Goal: Navigation & Orientation: Find specific page/section

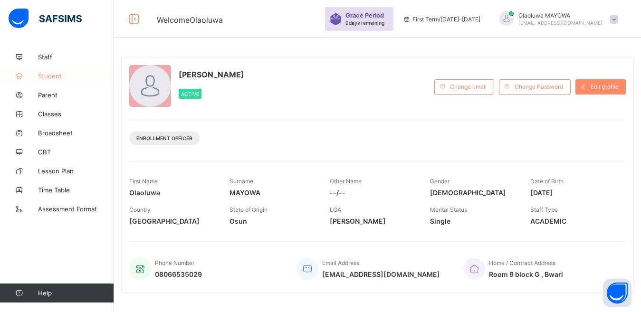
click at [49, 73] on span "Student" at bounding box center [76, 76] width 76 height 8
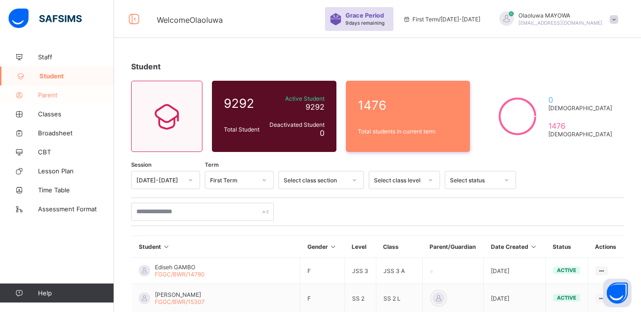
click at [75, 98] on span "Parent" at bounding box center [76, 95] width 76 height 8
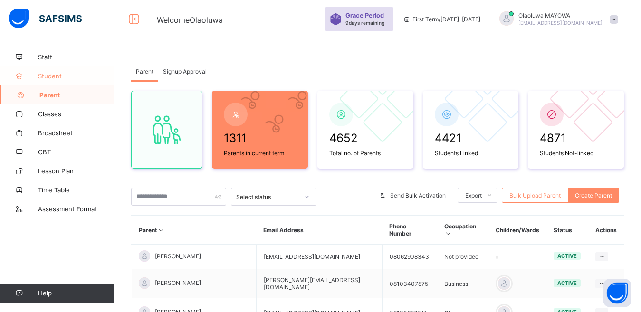
click at [65, 78] on span "Student" at bounding box center [76, 76] width 76 height 8
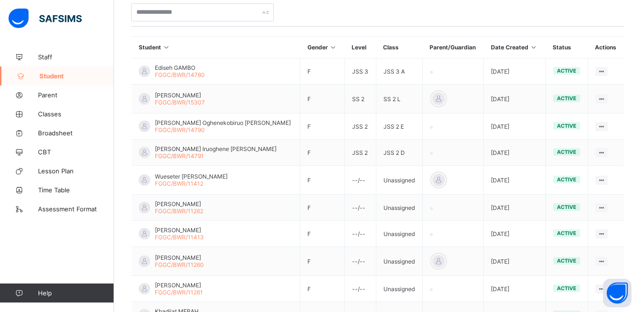
scroll to position [203, 0]
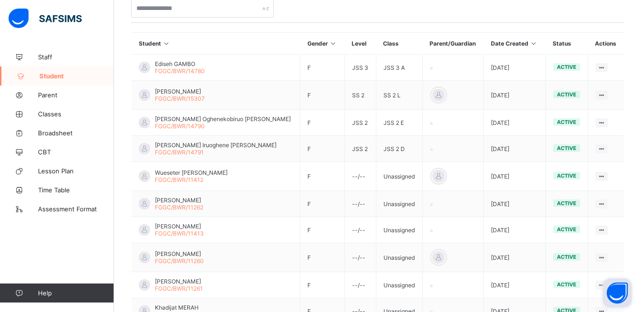
click at [627, 304] on button "Open asap" at bounding box center [617, 293] width 29 height 29
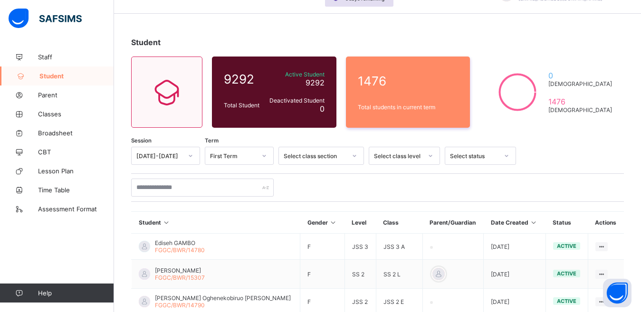
scroll to position [0, 0]
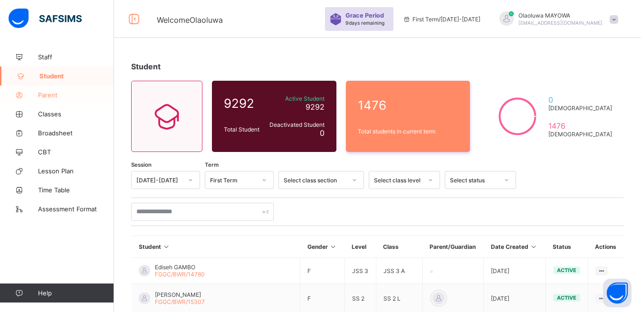
click at [55, 101] on link "Parent" at bounding box center [57, 95] width 114 height 19
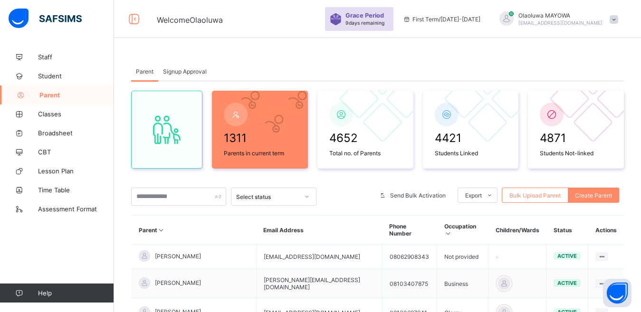
click at [55, 101] on link "Parent" at bounding box center [57, 95] width 114 height 19
click at [52, 76] on span "Student" at bounding box center [76, 76] width 76 height 8
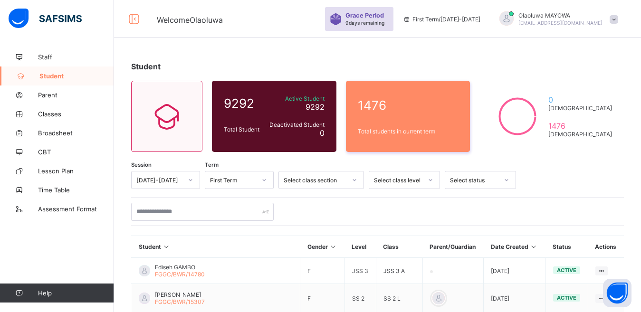
click at [612, 218] on div at bounding box center [377, 212] width 493 height 18
click at [54, 56] on span "Staff" at bounding box center [76, 57] width 76 height 8
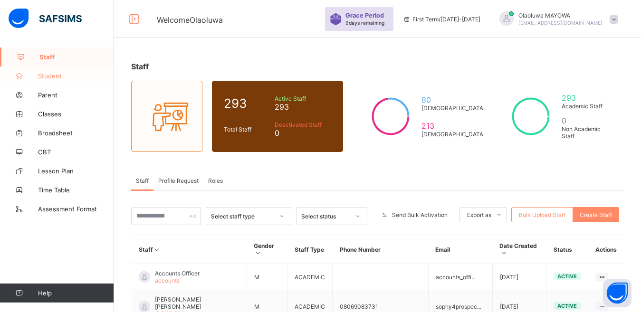
click at [55, 73] on span "Student" at bounding box center [76, 76] width 76 height 8
